Goal: Task Accomplishment & Management: Manage account settings

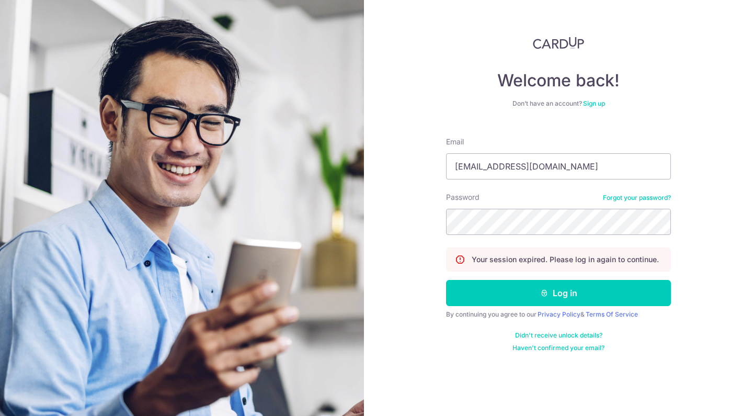
type input "[EMAIL_ADDRESS][DOMAIN_NAME]"
click at [559, 293] on button "Log in" at bounding box center [558, 293] width 225 height 26
